Goal: Information Seeking & Learning: Learn about a topic

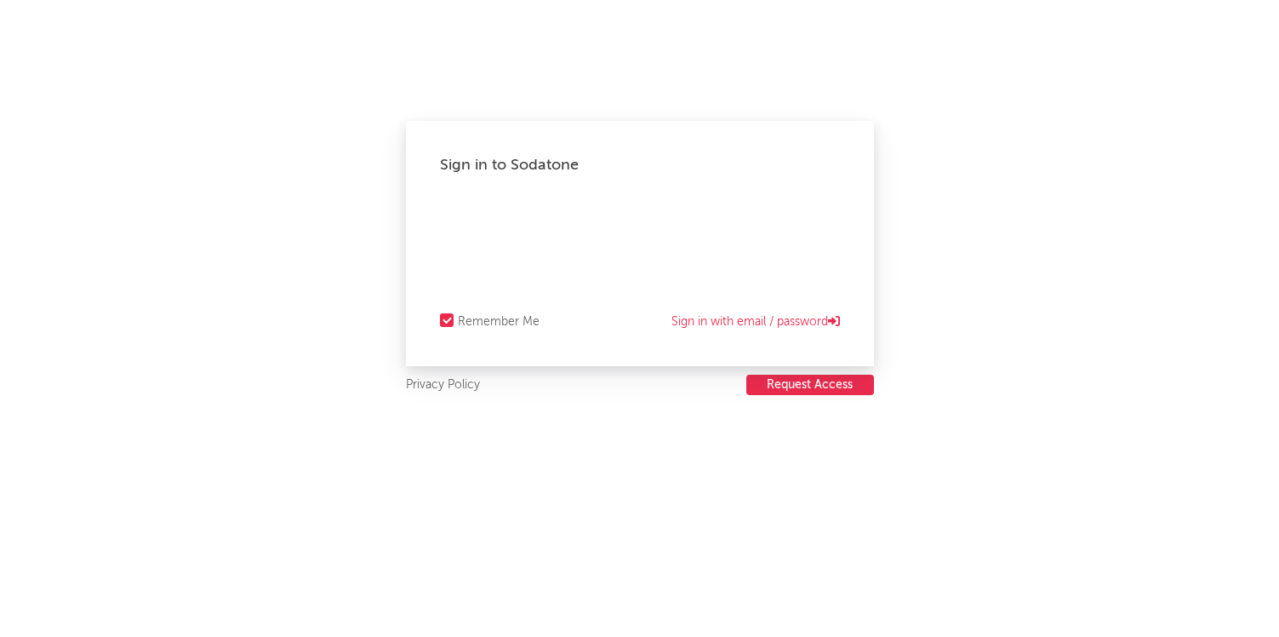
select select "recorded_music"
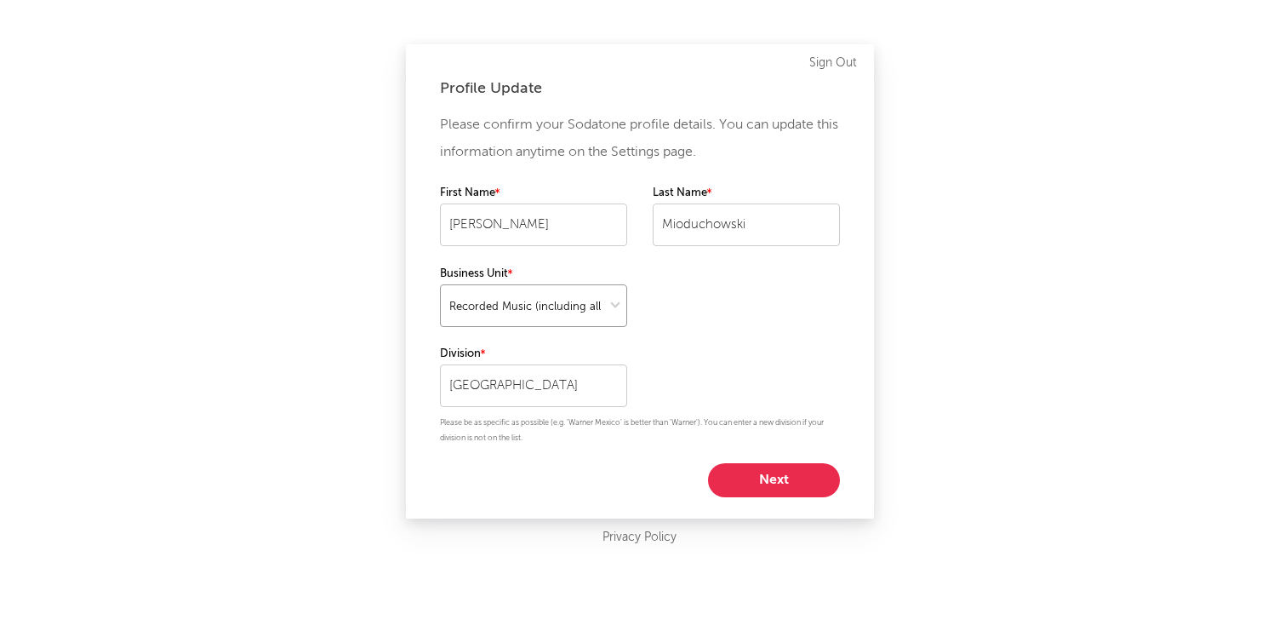
click at [609, 303] on select at bounding box center [533, 305] width 187 height 43
click at [721, 484] on button "Next" at bounding box center [774, 480] width 132 height 34
select select "marketing"
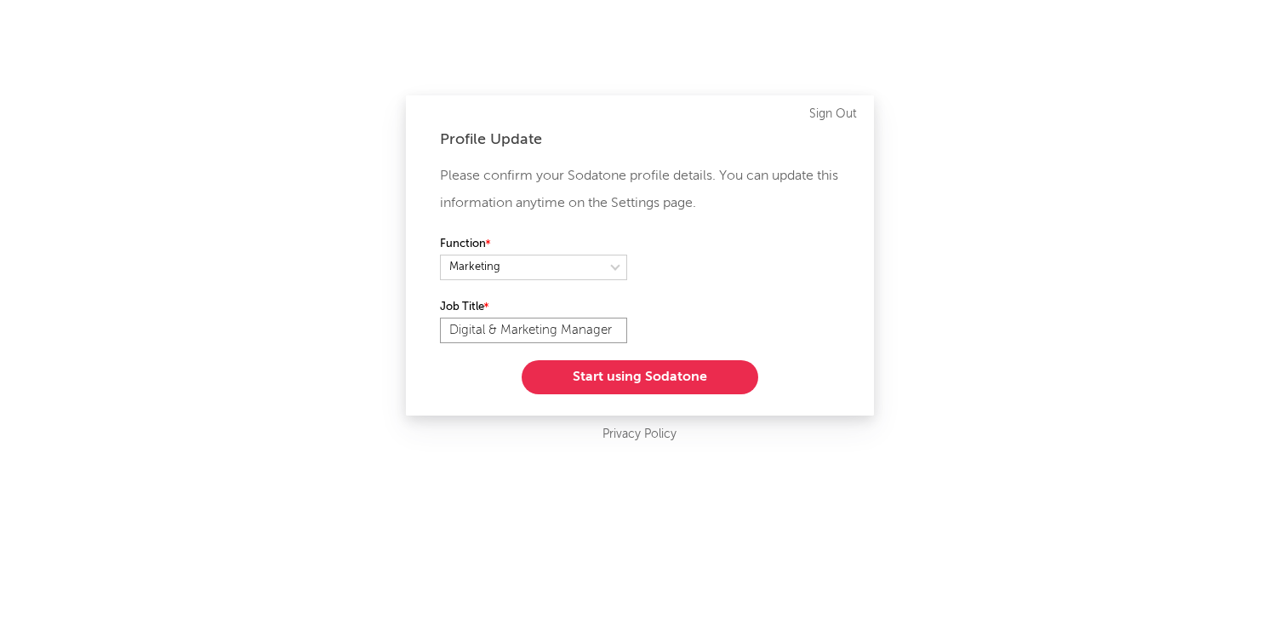
drag, startPoint x: 495, startPoint y: 333, endPoint x: 444, endPoint y: 333, distance: 51.1
click at [444, 333] on input "Digital & Marketing Manager" at bounding box center [533, 330] width 187 height 26
type input "International Marketing Manager"
click at [578, 374] on button "Start using Sodatone" at bounding box center [640, 377] width 237 height 34
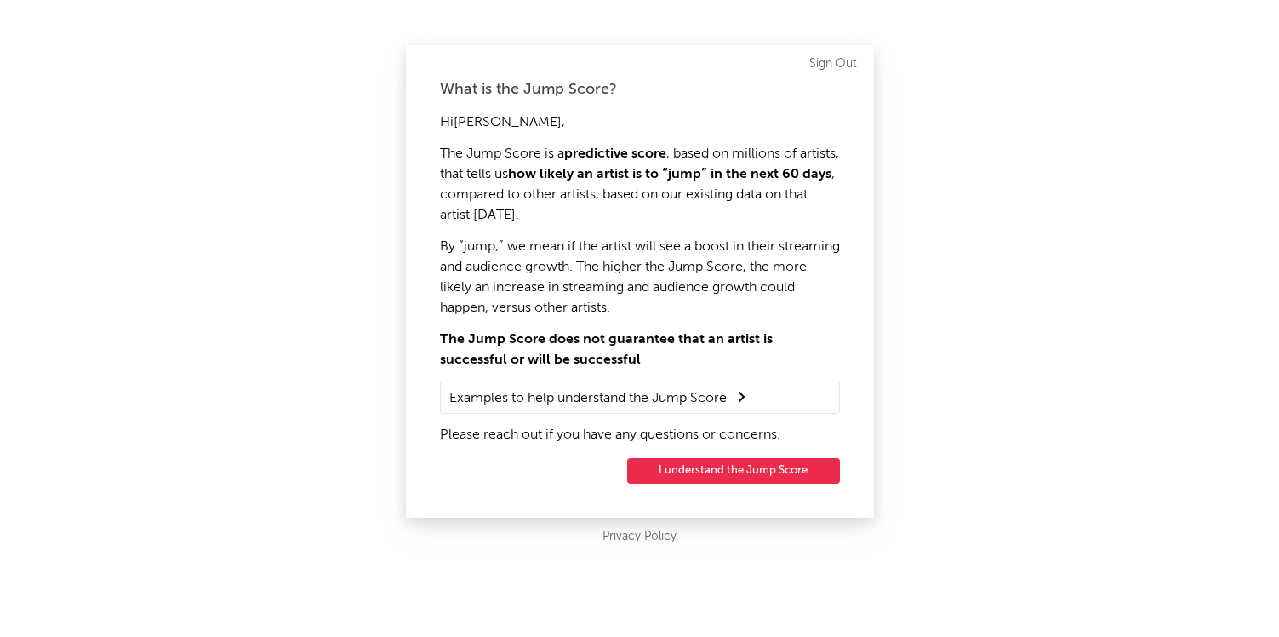
click at [660, 472] on button "I understand the Jump Score" at bounding box center [733, 471] width 213 height 26
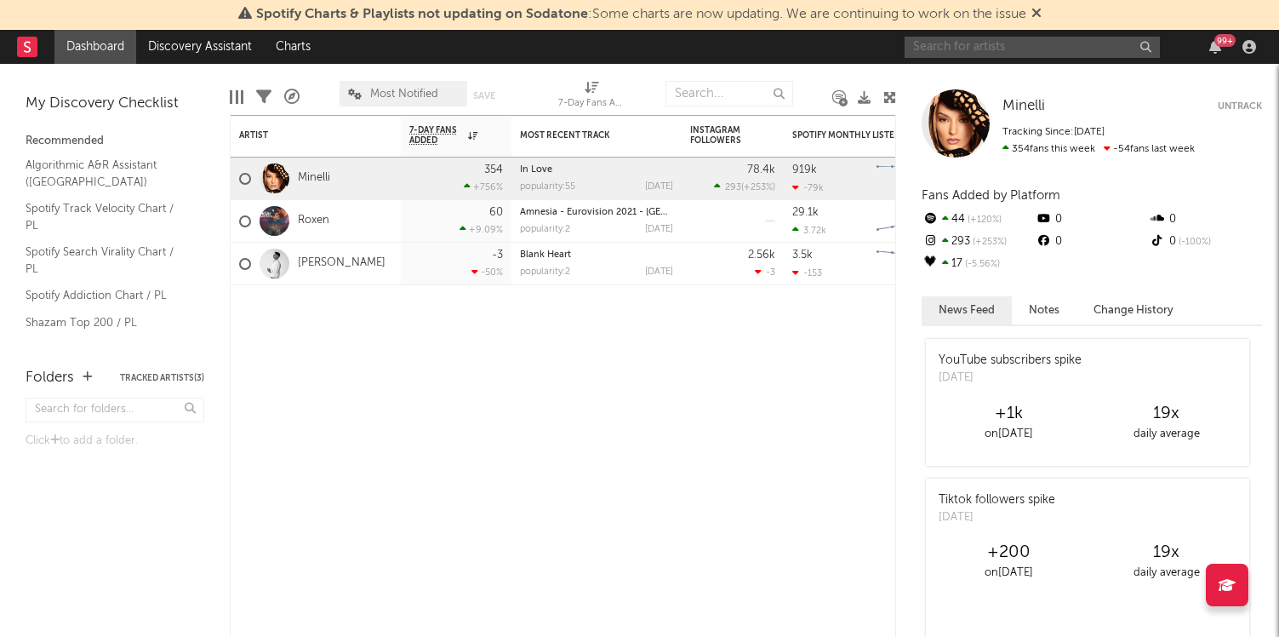
click at [990, 47] on input "text" at bounding box center [1032, 47] width 255 height 21
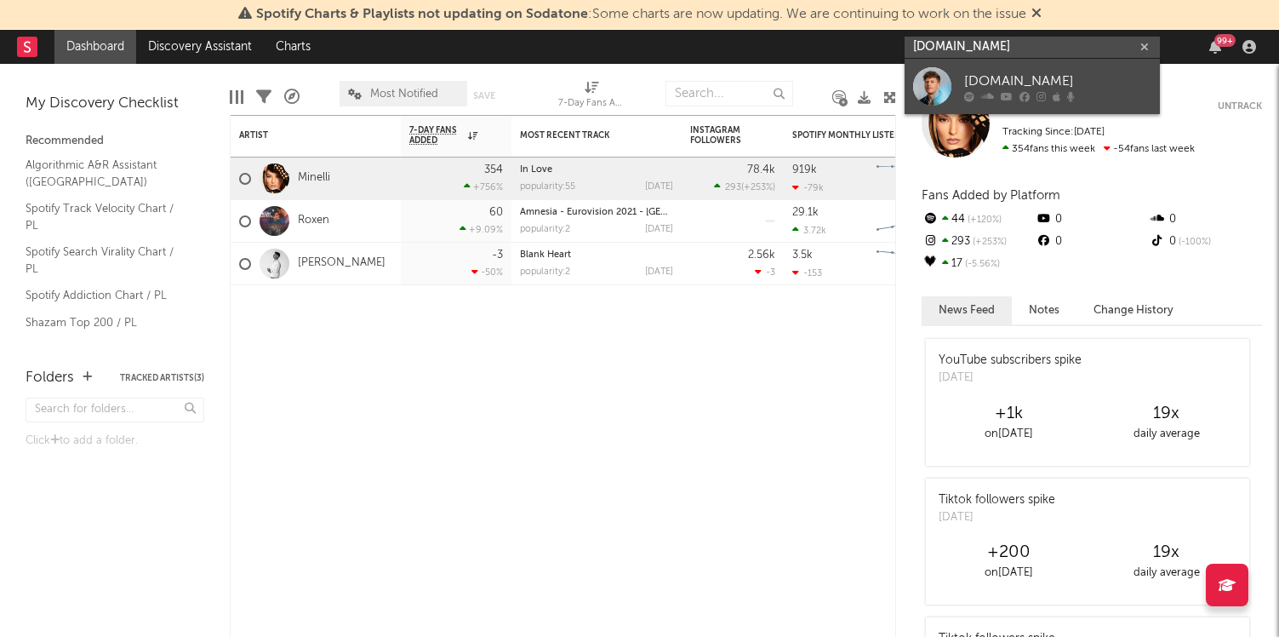
type input "zoom.like"
click at [957, 77] on link "Zoom.Like" at bounding box center [1032, 86] width 255 height 55
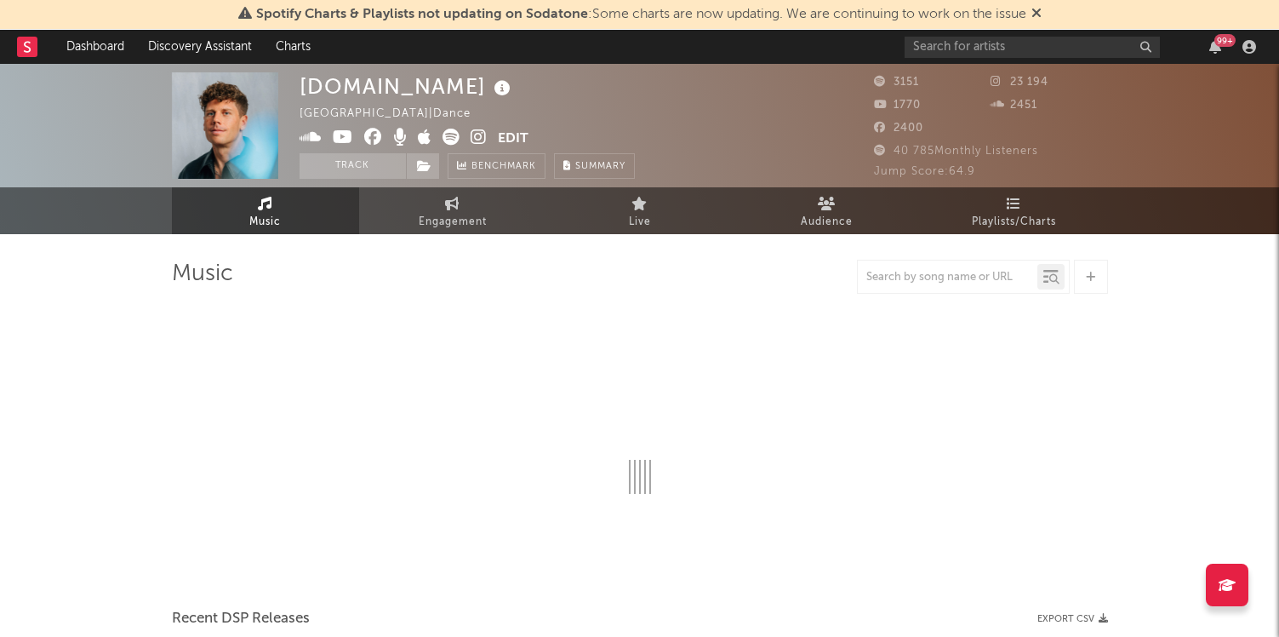
select select "6m"
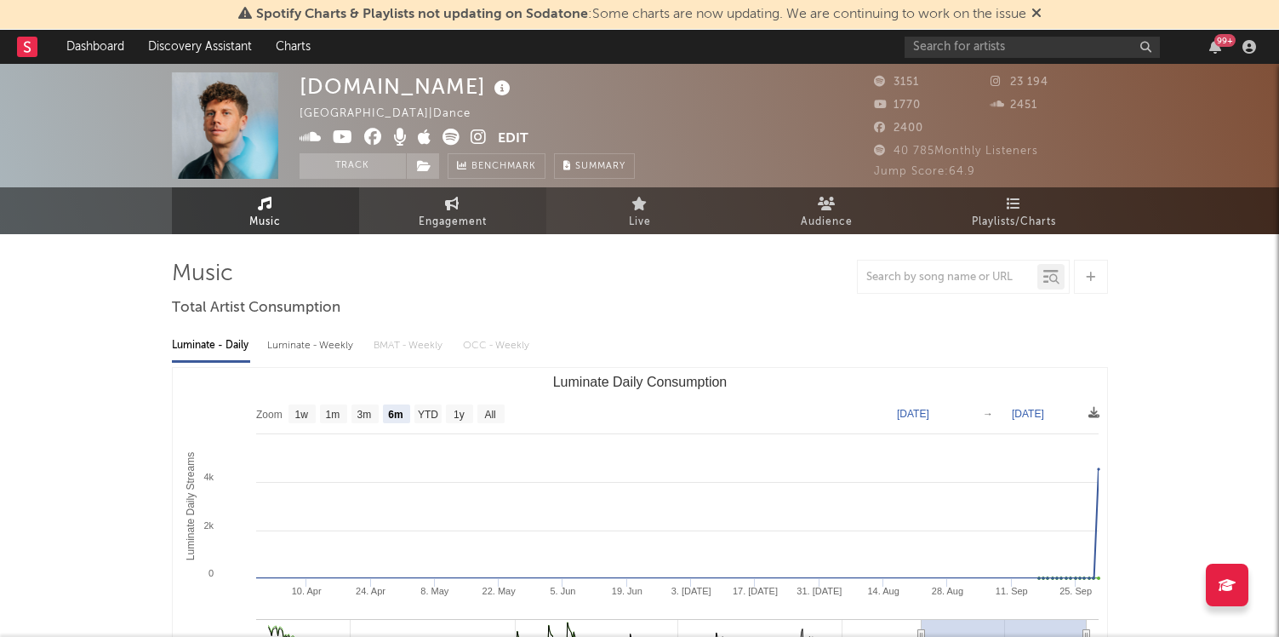
click at [467, 220] on span "Engagement" at bounding box center [453, 222] width 68 height 20
select select "1w"
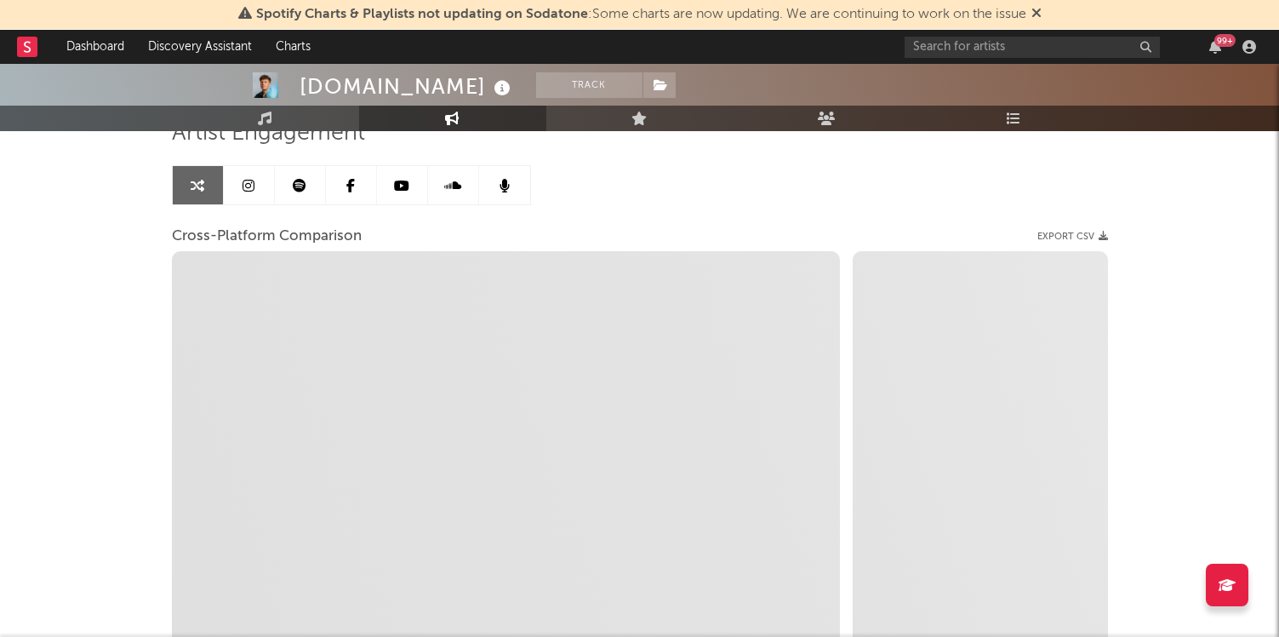
scroll to position [141, 0]
click at [171, 49] on link "Discovery Assistant" at bounding box center [200, 47] width 128 height 34
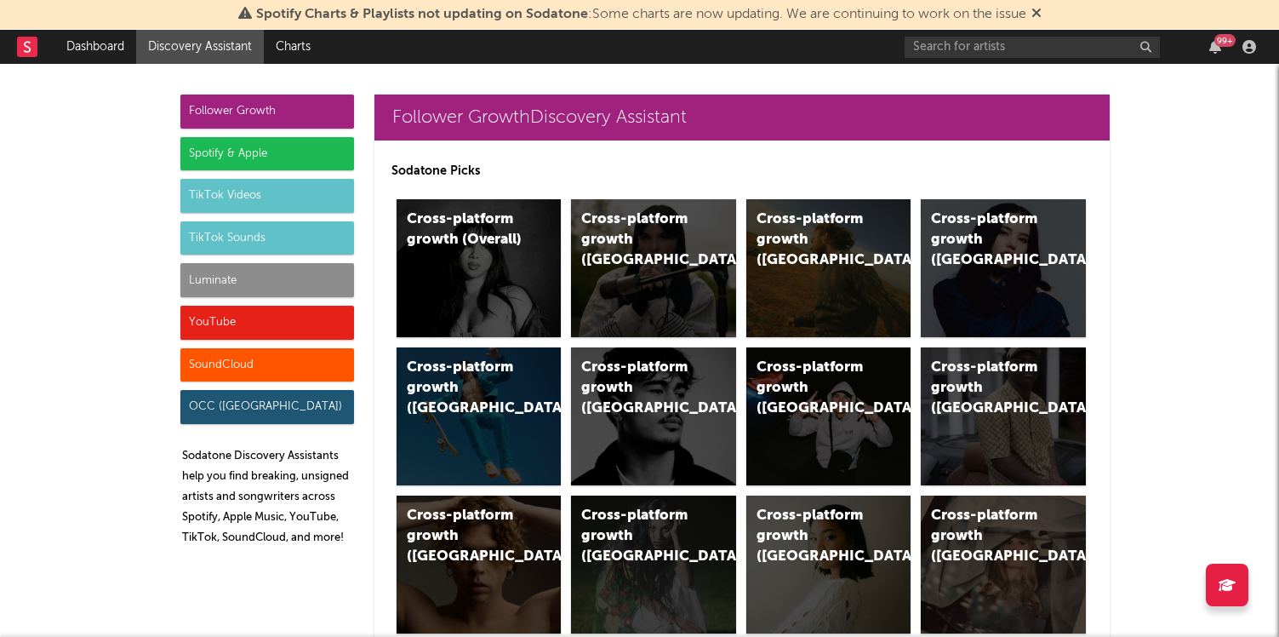
select select "1m"
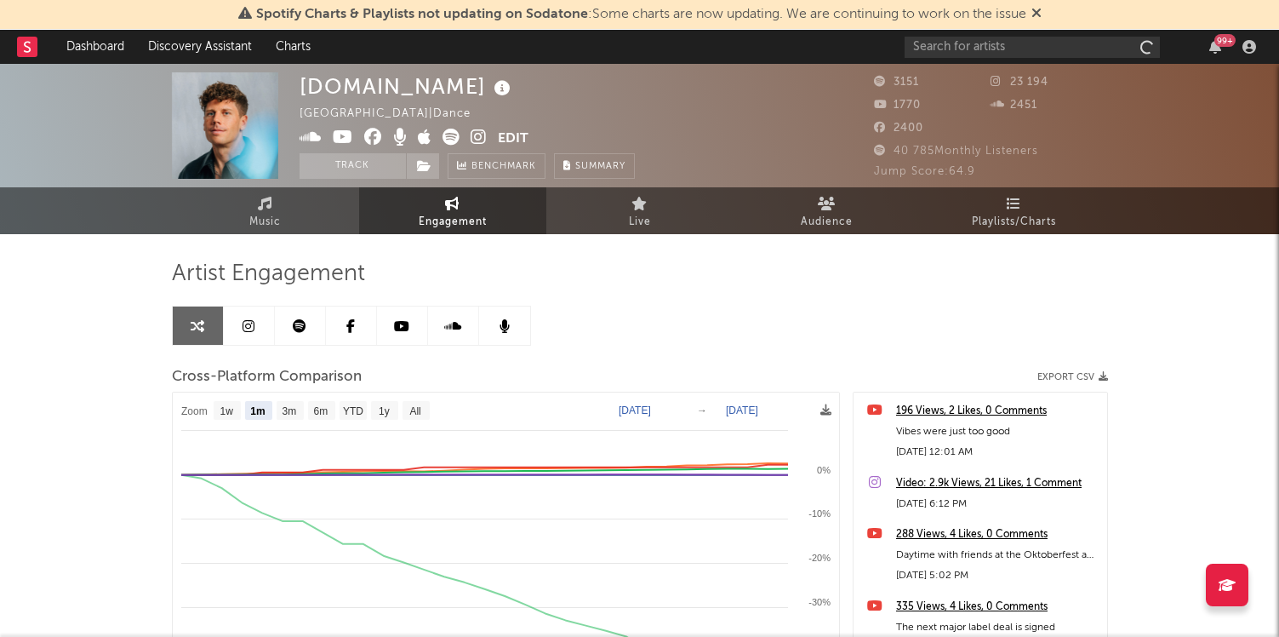
scroll to position [141, 0]
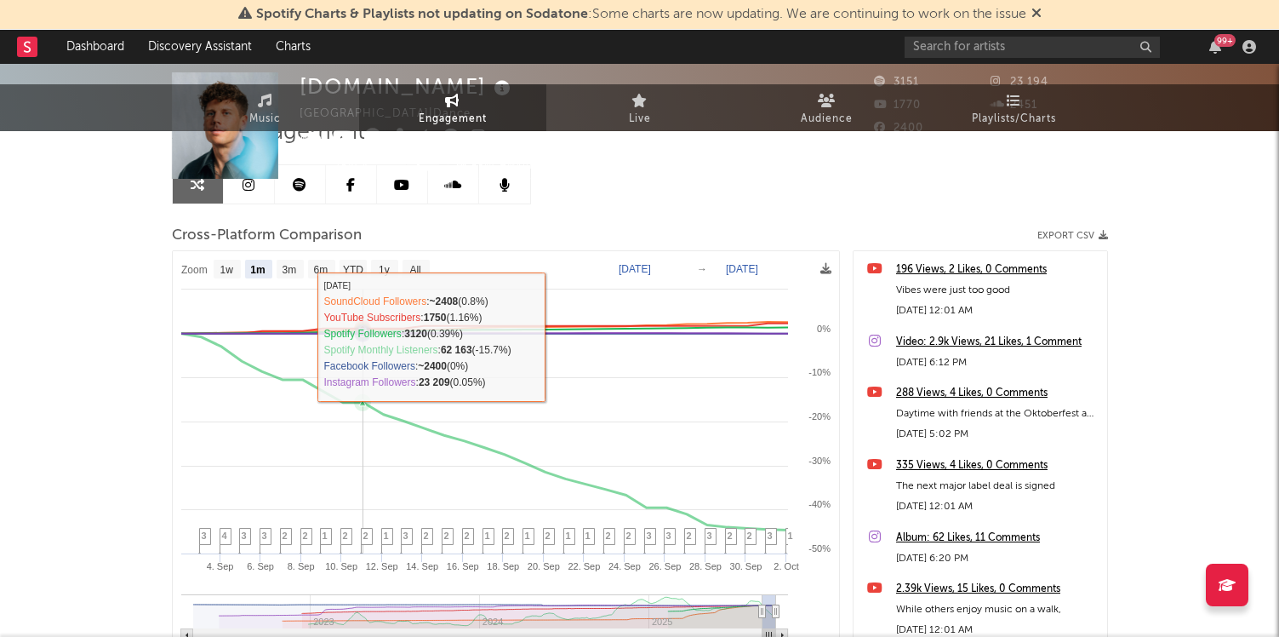
select select "1w"
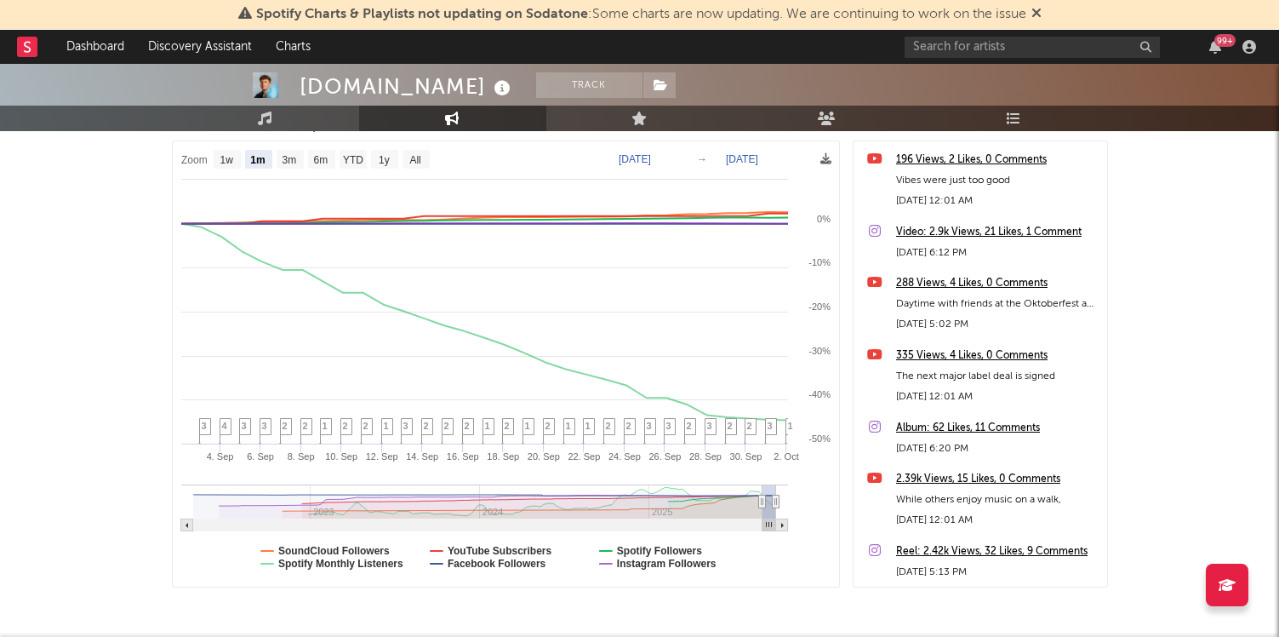
scroll to position [223, 0]
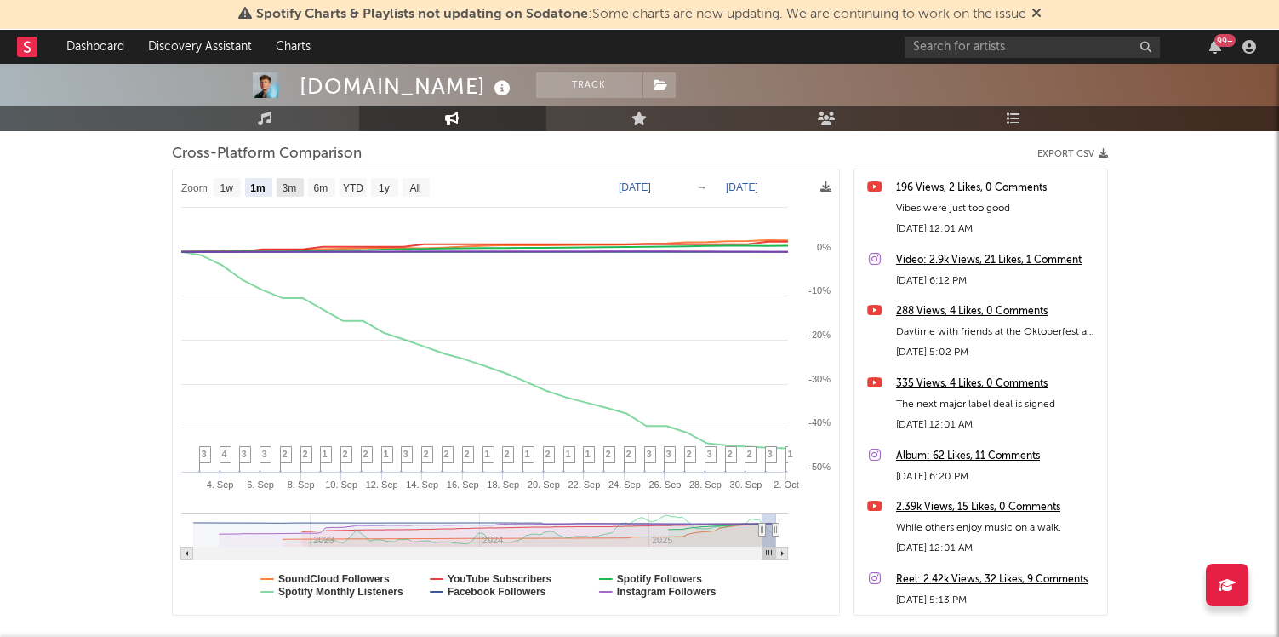
click at [291, 190] on text "3m" at bounding box center [289, 188] width 14 height 12
select select "3m"
type input "2025-07-02"
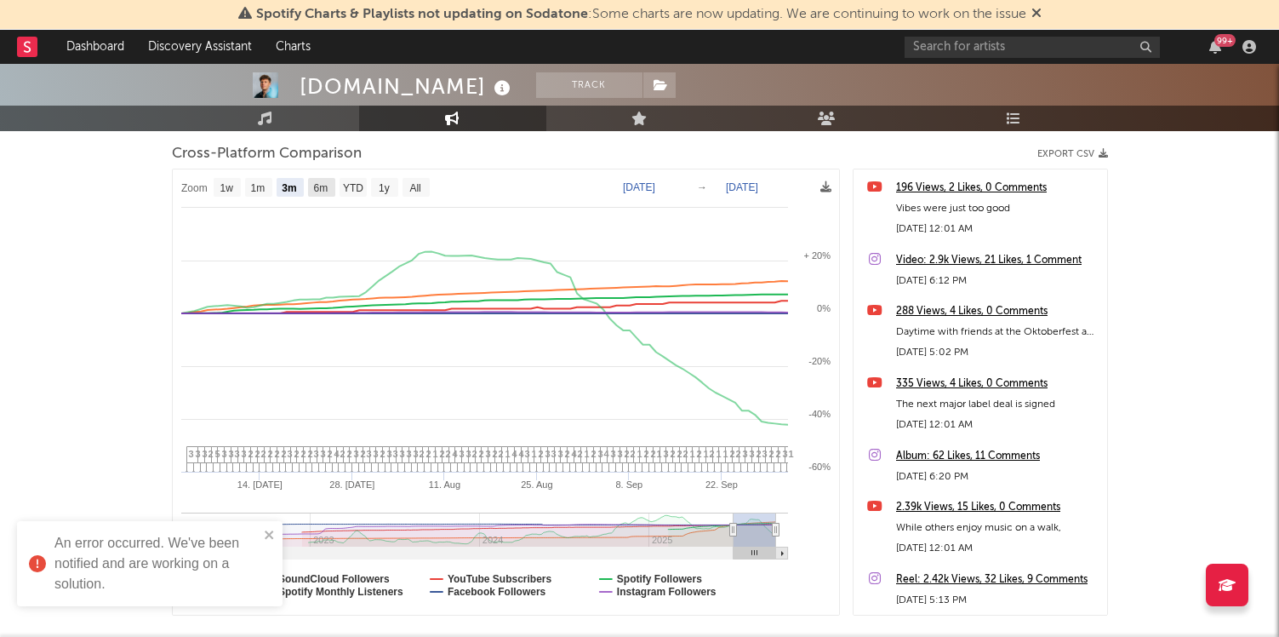
click at [314, 189] on text "6m" at bounding box center [320, 188] width 14 height 12
select select "6m"
type input "2025-04-02"
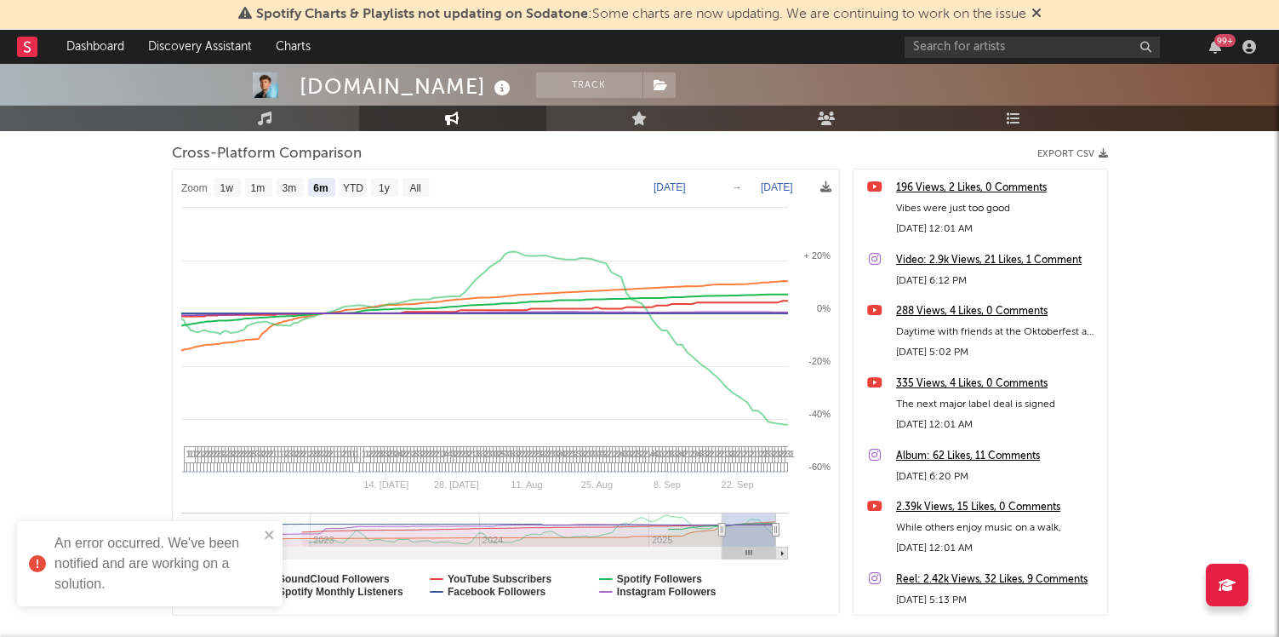
select select "6m"
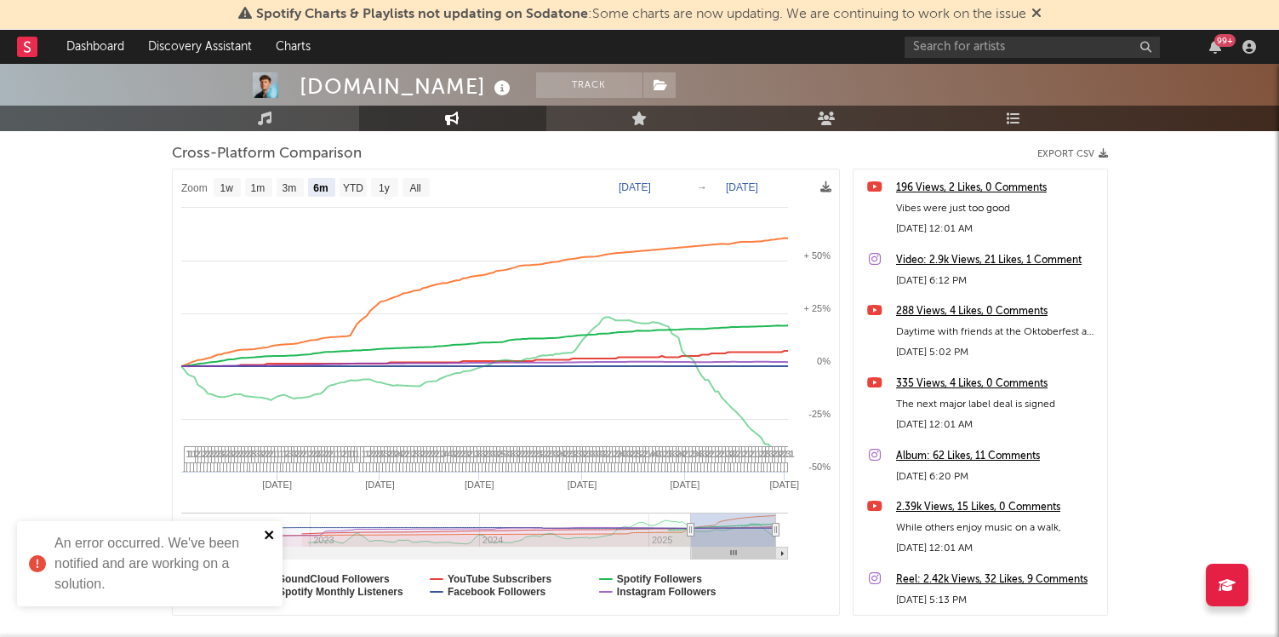
click at [269, 533] on icon "close" at bounding box center [270, 535] width 12 height 14
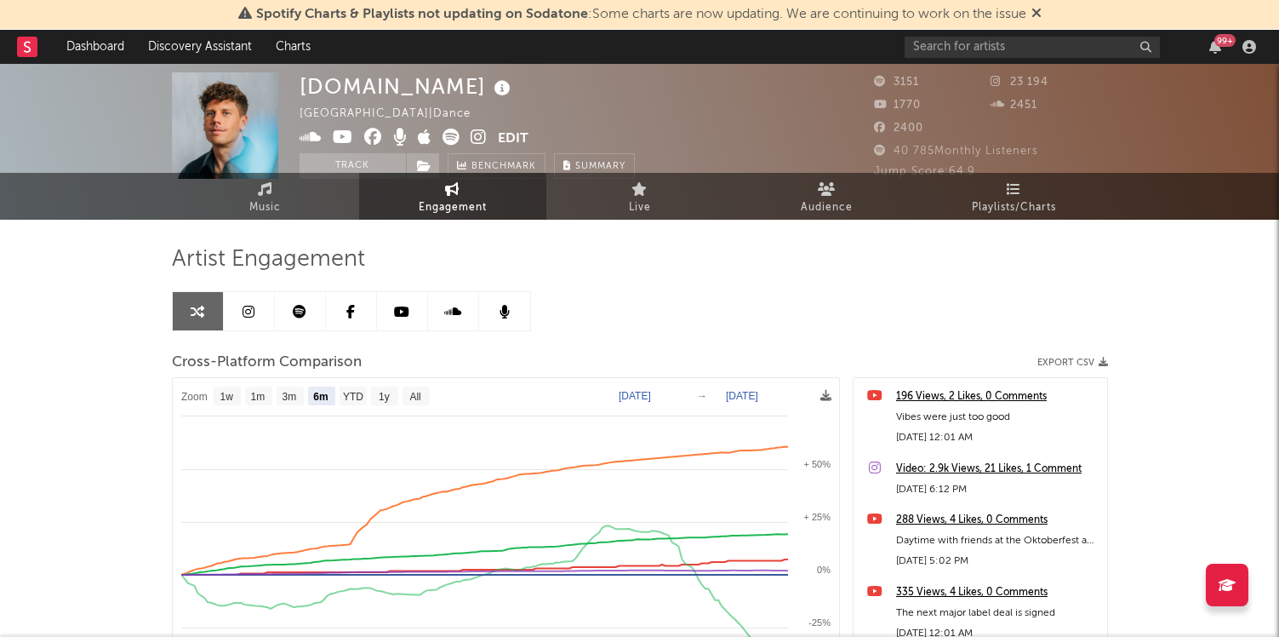
scroll to position [0, 0]
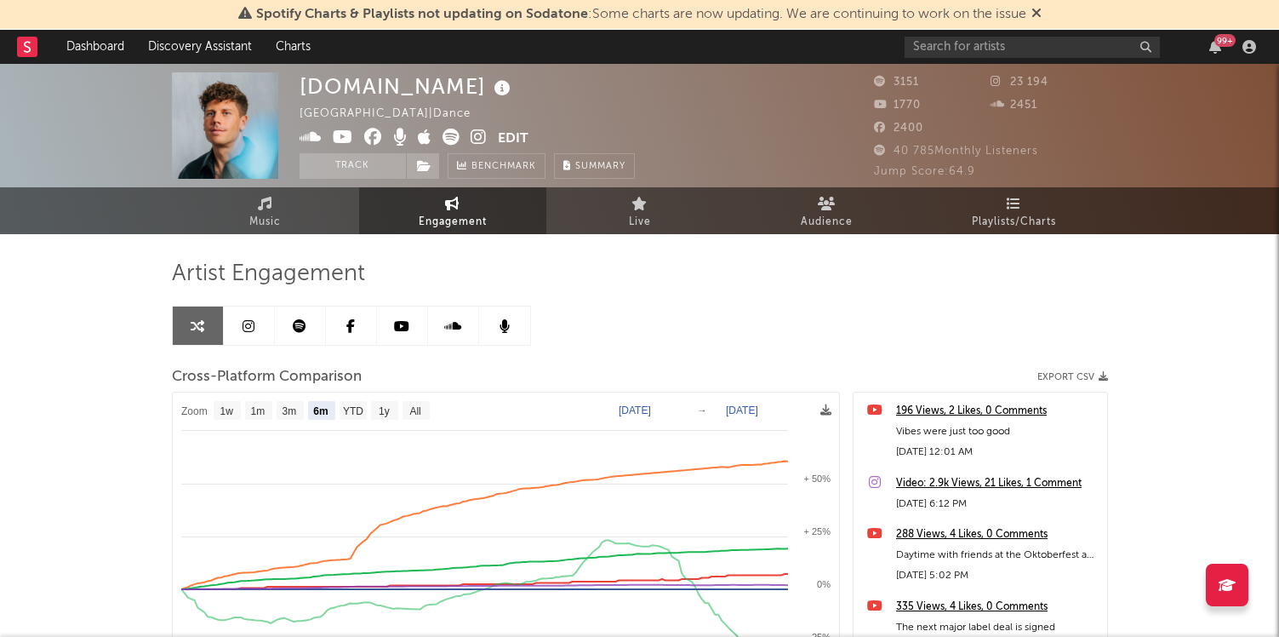
click at [306, 327] on link at bounding box center [300, 325] width 51 height 38
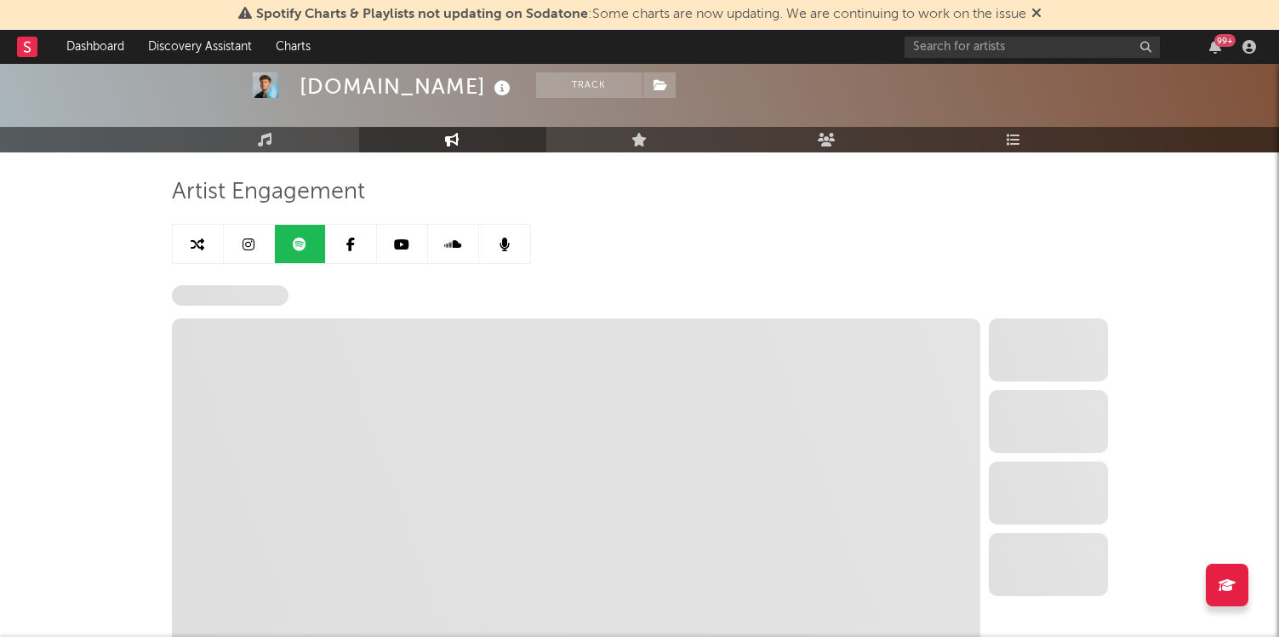
scroll to position [181, 0]
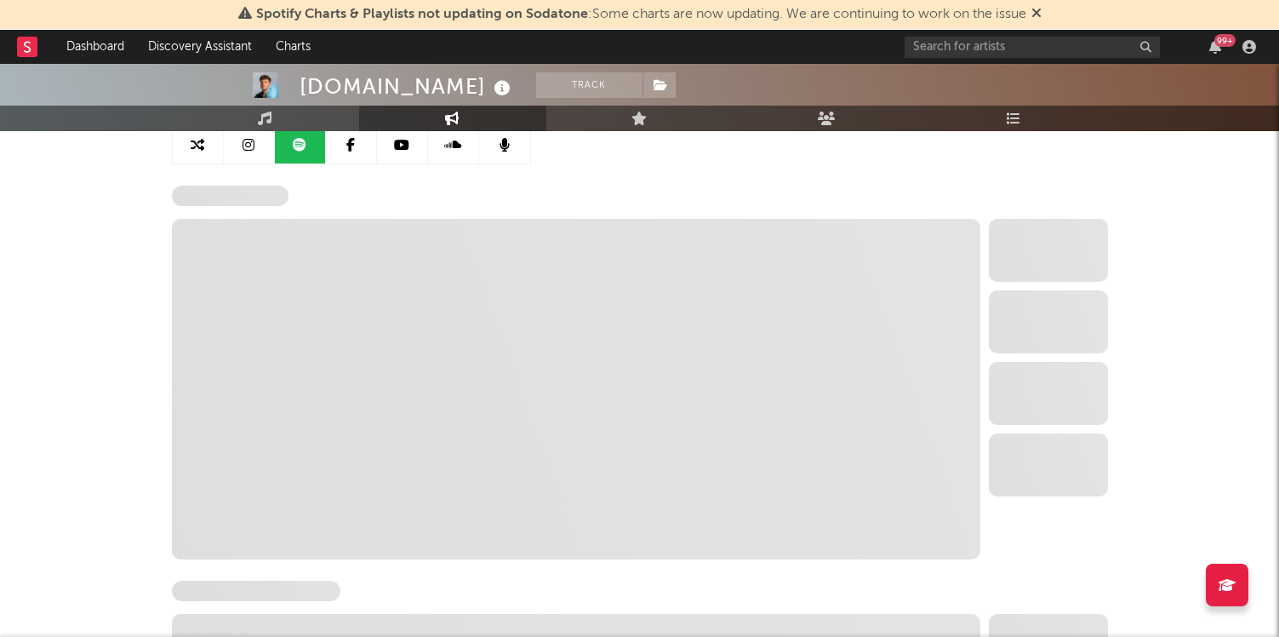
select select "6m"
select select "1w"
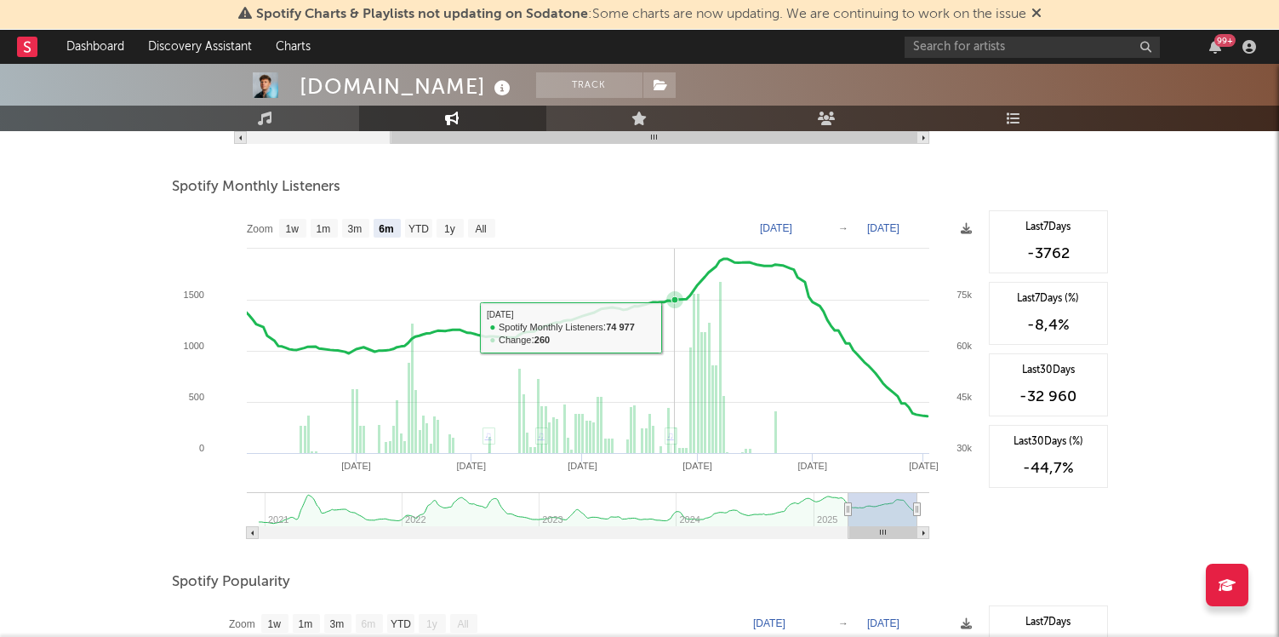
scroll to position [577, 0]
